Goal: Check status: Check status

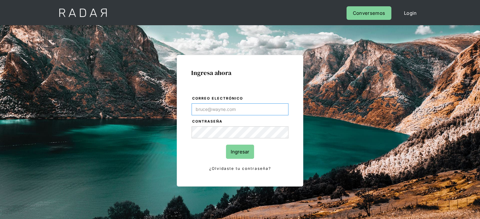
click at [222, 109] on input "Correo electrónico" at bounding box center [239, 109] width 97 height 12
paste input "[EMAIL_ADDRESS][DOMAIN_NAME]"
type input "[EMAIL_ADDRESS][DOMAIN_NAME]"
click at [233, 154] on input "Ingresar" at bounding box center [240, 152] width 28 height 14
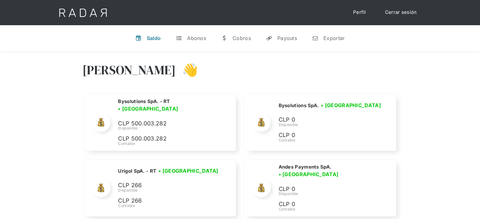
click at [150, 36] on div "Saldo" at bounding box center [154, 38] width 14 height 6
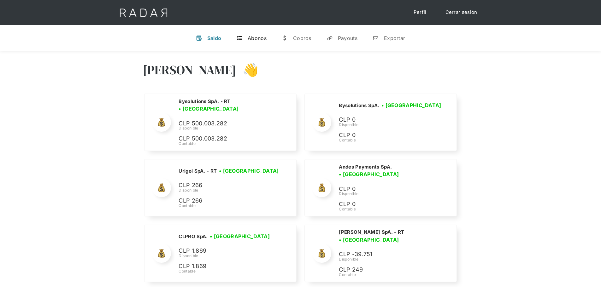
click at [244, 36] on link "t Abonos" at bounding box center [251, 38] width 40 height 16
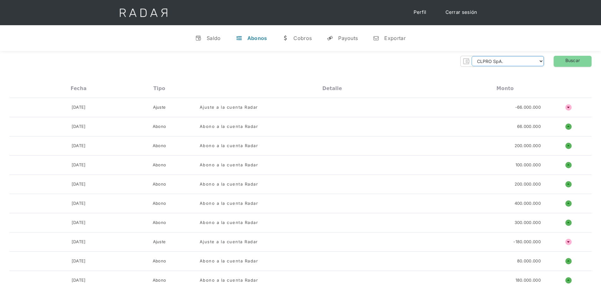
click at [479, 61] on select "CLPRO SpA. Coster SpA. Urigol SpA. Bysolutions SpA. Clmax SpA. Andes Payments S…" at bounding box center [508, 61] width 72 height 10
select select "coster-rt"
click at [473, 56] on select "CLPRO SpA. Coster SpA. Urigol SpA. Bysolutions SpA. Clmax SpA. Andes Payments S…" at bounding box center [508, 61] width 72 height 10
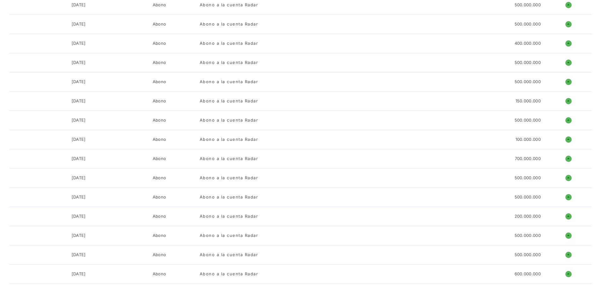
scroll to position [908, 0]
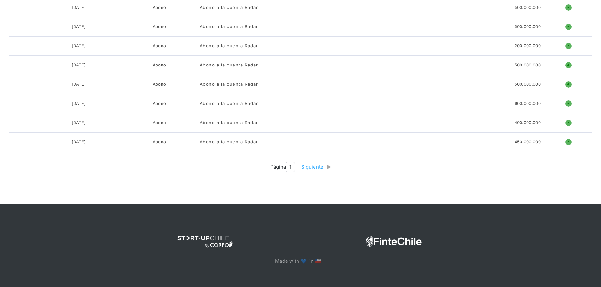
click at [316, 168] on div "Siguiente" at bounding box center [314, 167] width 26 height 7
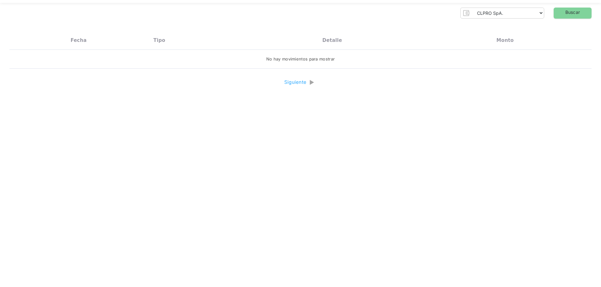
scroll to position [0, 0]
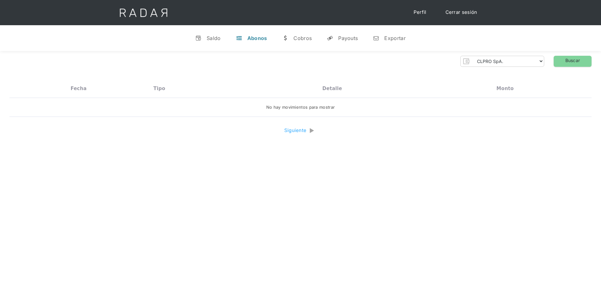
click at [298, 132] on div "Siguiente" at bounding box center [297, 130] width 26 height 7
click at [315, 113] on div "Fecha Tipo Detalle Monto 25-05-2022 Abono Abono a la cuenta 330.000.000 o ñ No …" at bounding box center [300, 100] width 582 height 43
click at [201, 41] on div "v" at bounding box center [198, 38] width 6 height 6
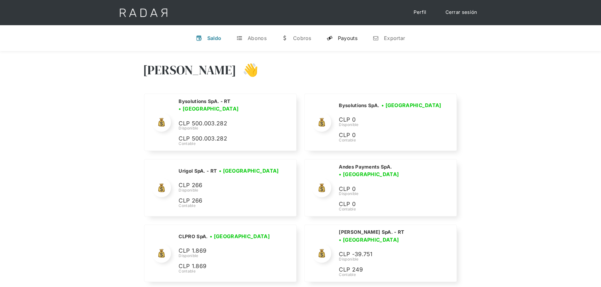
click at [338, 35] on div "Payouts" at bounding box center [348, 38] width 20 height 6
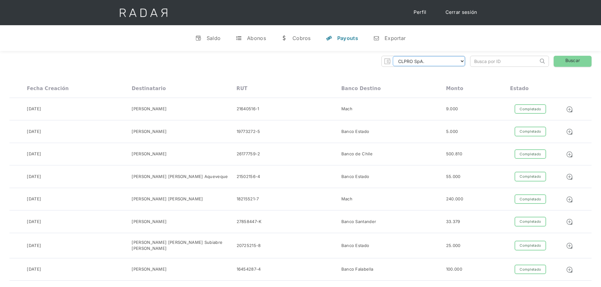
click at [430, 62] on select "CLPRO SpA. Coster SpA. Urigol SpA. Bysolutions SpA. Clmax SpA. Andes Payments S…" at bounding box center [429, 61] width 72 height 10
select select "coster"
click at [394, 56] on select "CLPRO SpA. Coster SpA. Urigol SpA. Bysolutions SpA. Clmax SpA. Andes Payments S…" at bounding box center [429, 61] width 72 height 10
click at [297, 40] on div "Cobros" at bounding box center [301, 38] width 18 height 6
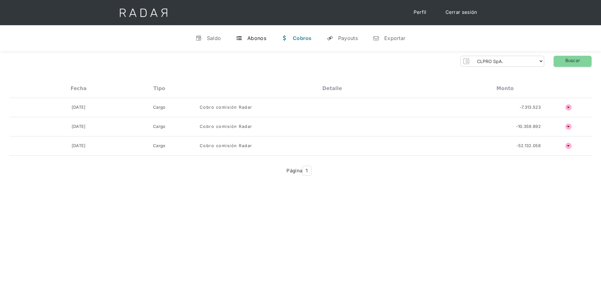
click at [261, 36] on div "Abonos" at bounding box center [256, 38] width 19 height 6
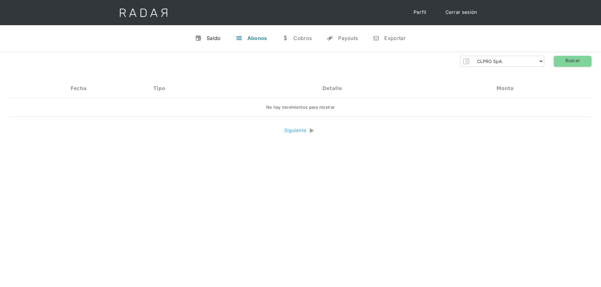
click at [213, 39] on div "Saldo" at bounding box center [214, 38] width 14 height 6
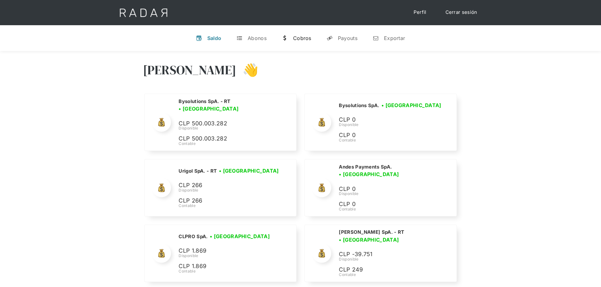
click at [304, 38] on div "Cobros" at bounding box center [302, 38] width 18 height 6
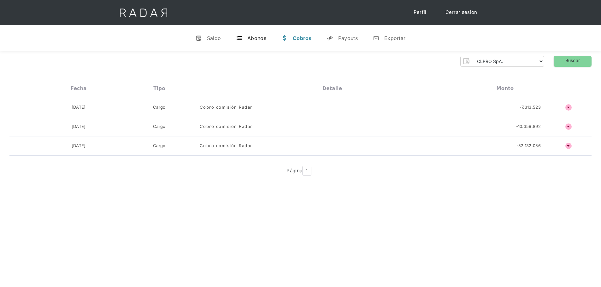
click at [258, 39] on div "Abonos" at bounding box center [256, 38] width 19 height 6
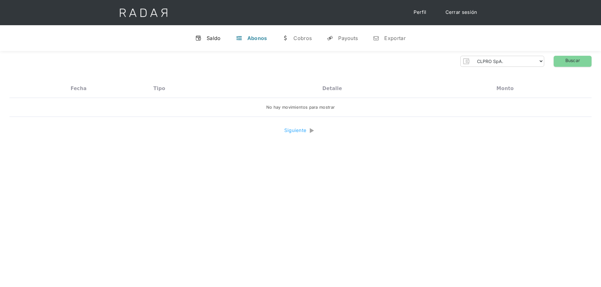
click at [212, 34] on link "v Saldo" at bounding box center [208, 38] width 36 height 16
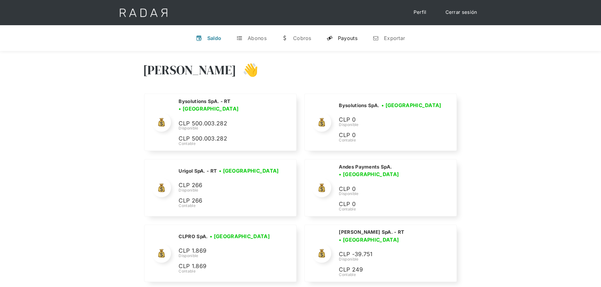
click at [351, 38] on div "Payouts" at bounding box center [348, 38] width 20 height 6
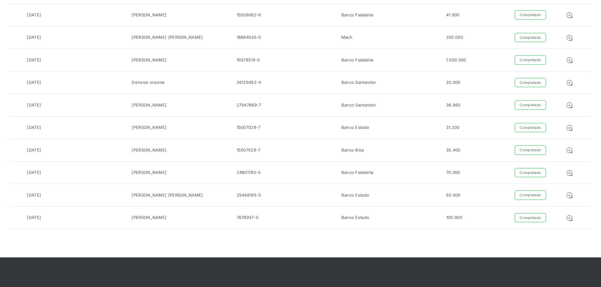
scroll to position [1022, 0]
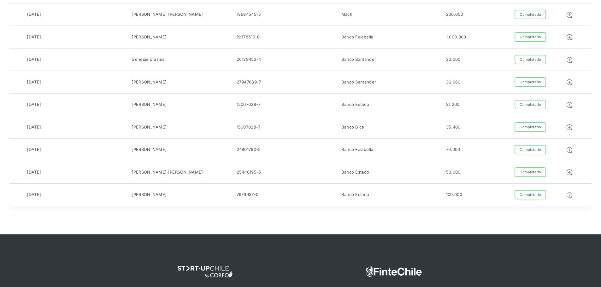
click at [479, 192] on img at bounding box center [569, 195] width 7 height 7
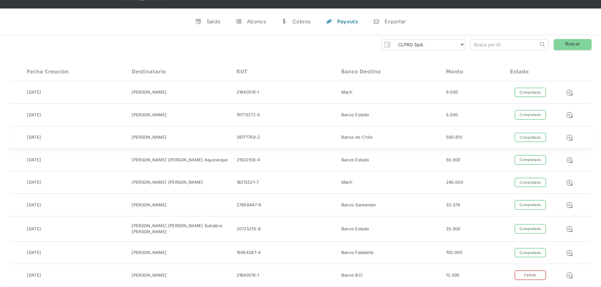
scroll to position [0, 0]
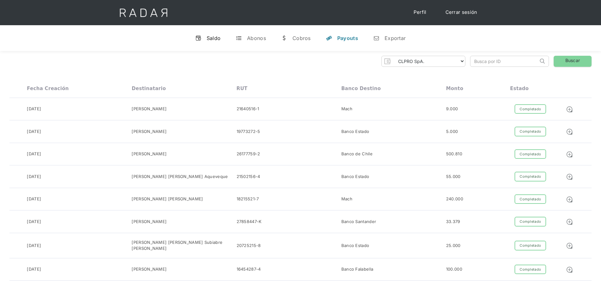
click at [210, 36] on div "Saldo" at bounding box center [214, 38] width 14 height 6
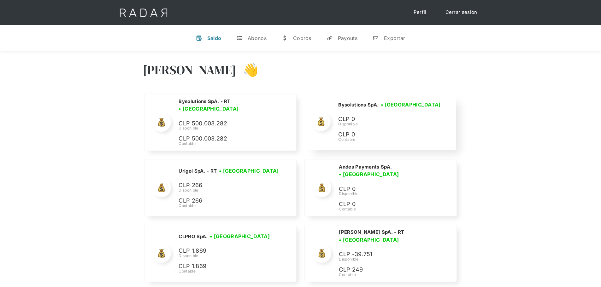
click at [394, 109] on div "Bysolutions SpA. • Conectada • Desconectada CLP 0 Disponible CLP 0 Contable" at bounding box center [390, 122] width 104 height 42
click at [208, 121] on p "CLP 500.003.282" at bounding box center [225, 123] width 95 height 9
click at [213, 162] on div "Urigol SpA. - RT • Conectada • Desconectada CLP 266 Disponible CLP 266 Contable" at bounding box center [219, 187] width 151 height 57
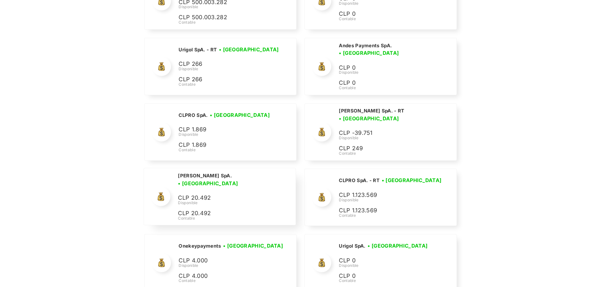
scroll to position [126, 0]
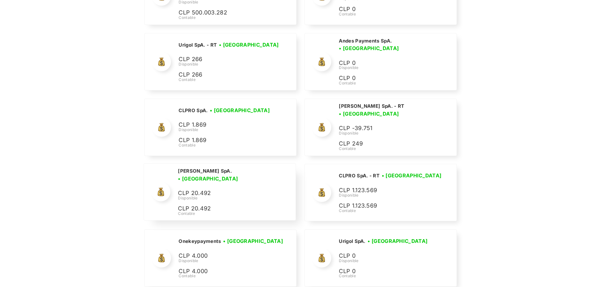
click at [222, 184] on div "Coster SpA. • Conectada • Desconectada CLP 20.492 Disponible CLP 20.492 Contable" at bounding box center [233, 192] width 110 height 49
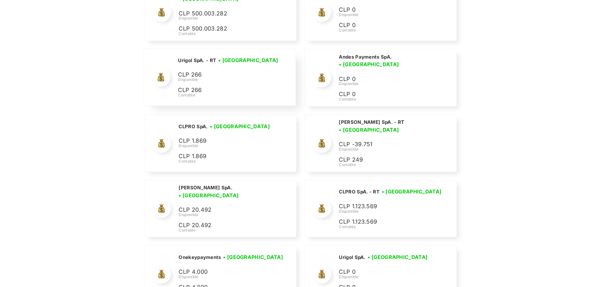
scroll to position [0, 0]
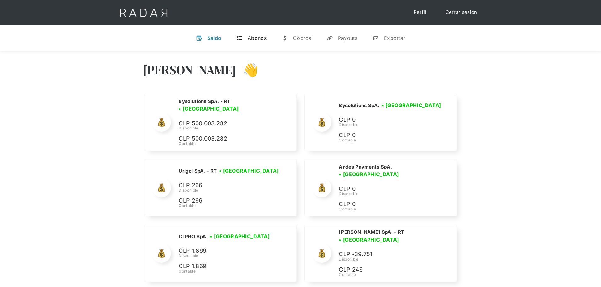
click at [251, 39] on div "Abonos" at bounding box center [257, 38] width 19 height 6
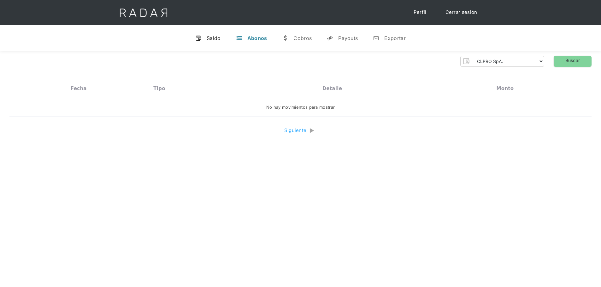
click at [213, 39] on div "Saldo" at bounding box center [214, 38] width 14 height 6
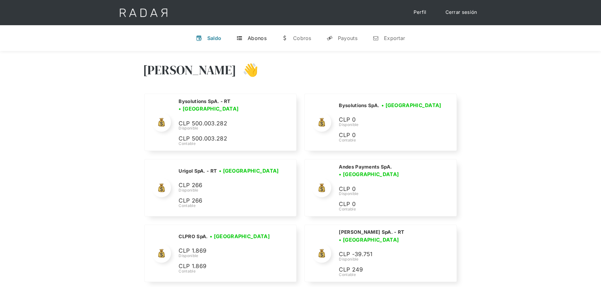
click at [252, 38] on div "Abonos" at bounding box center [257, 38] width 19 height 6
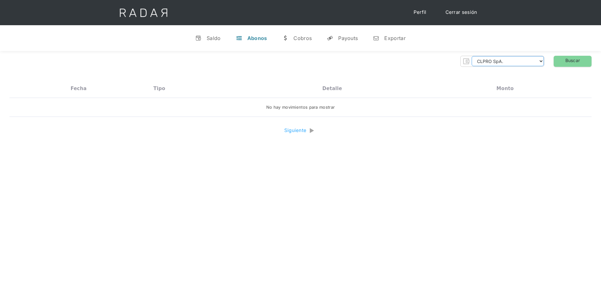
click at [479, 57] on select "CLPRO SpA. Coster SpA. Urigol SpA. Bysolutions SpA. Clmax SpA. Andes Payments S…" at bounding box center [508, 61] width 72 height 10
click at [473, 56] on select "CLPRO SpA. Coster SpA. Urigol SpA. Bysolutions SpA. Clmax SpA. Andes Payments S…" at bounding box center [508, 61] width 72 height 10
click at [479, 61] on link "Buscar" at bounding box center [573, 61] width 38 height 11
click at [479, 61] on select "CLPRO SpA. Coster SpA. Urigol SpA. Bysolutions SpA. Clmax SpA. Andes Payments S…" at bounding box center [508, 61] width 72 height 10
click at [473, 56] on select "CLPRO SpA. Coster SpA. Urigol SpA. Bysolutions SpA. Clmax SpA. Andes Payments S…" at bounding box center [508, 61] width 72 height 10
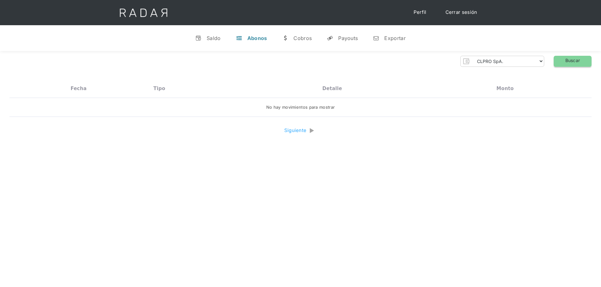
click at [479, 58] on link "Buscar" at bounding box center [573, 61] width 38 height 11
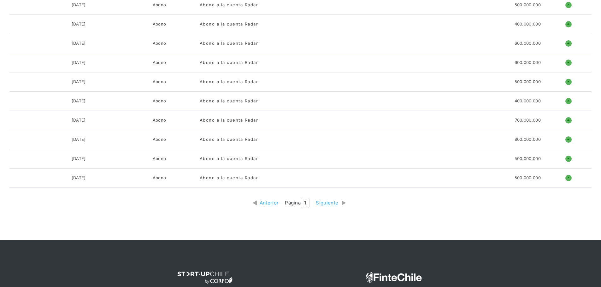
scroll to position [908, 0]
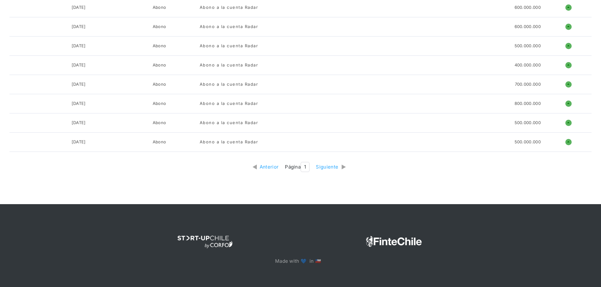
click at [330, 167] on div "Siguiente" at bounding box center [329, 167] width 26 height 7
click at [327, 168] on div "Siguiente" at bounding box center [329, 167] width 26 height 7
click at [327, 167] on div "Siguiente" at bounding box center [329, 167] width 26 height 7
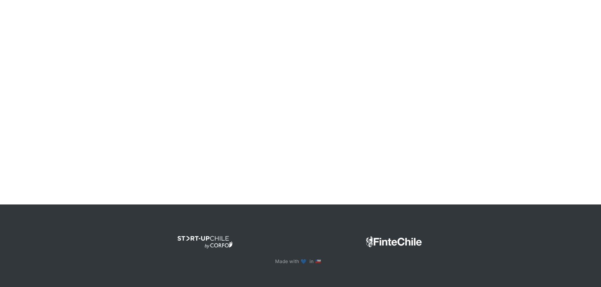
scroll to position [543, 0]
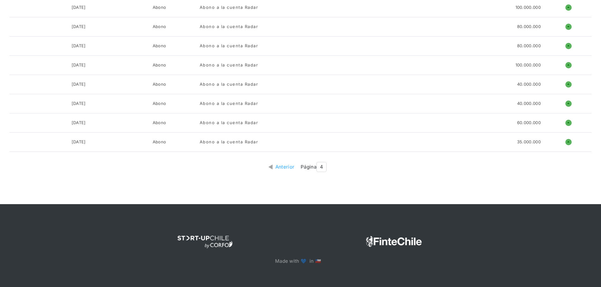
click at [280, 166] on div "Anterior" at bounding box center [286, 167] width 22 height 7
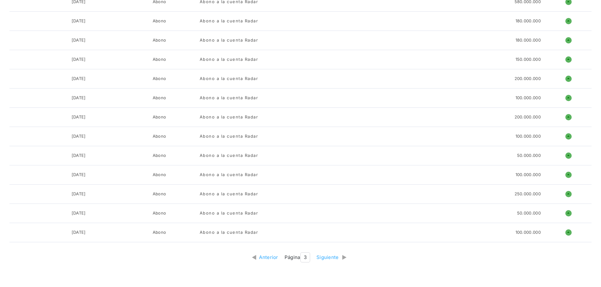
scroll to position [908, 0]
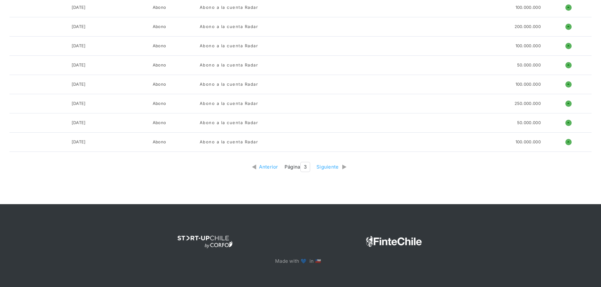
click at [266, 166] on div "Anterior" at bounding box center [270, 167] width 22 height 7
click at [271, 166] on div "Anterior" at bounding box center [270, 167] width 22 height 7
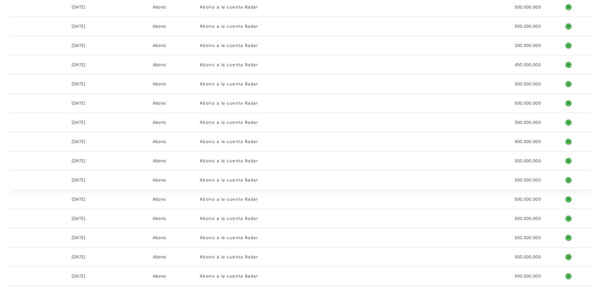
scroll to position [0, 0]
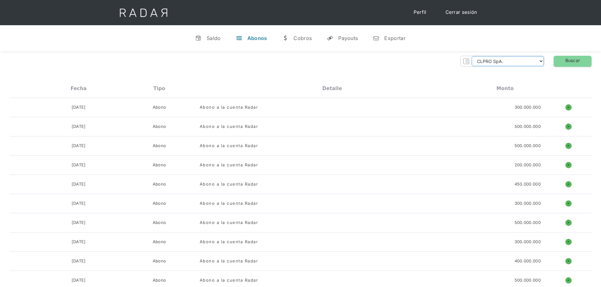
click at [479, 64] on select "CLPRO SpA. Coster SpA. Urigol SpA. Bysolutions SpA. Clmax SpA. Andes Payments S…" at bounding box center [508, 61] width 72 height 10
select select "coster-rt"
click at [473, 56] on select "CLPRO SpA. Coster SpA. Urigol SpA. Bysolutions SpA. Clmax SpA. Andes Payments S…" at bounding box center [508, 61] width 72 height 10
click at [479, 64] on link "Buscar" at bounding box center [573, 61] width 38 height 11
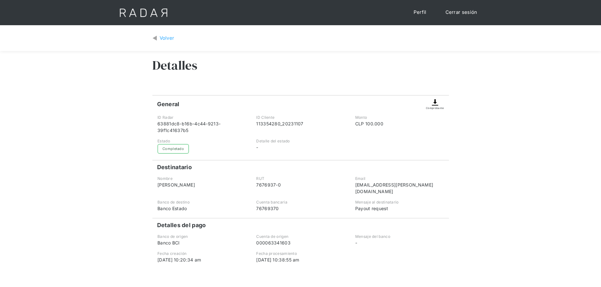
click at [165, 37] on div "Volver" at bounding box center [167, 38] width 15 height 7
